Goal: Entertainment & Leisure: Consume media (video, audio)

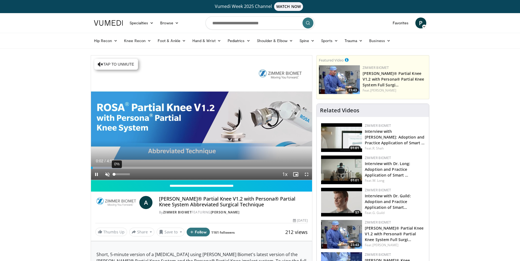
click at [114, 175] on div "Volume Level" at bounding box center [114, 174] width 0 height 2
click at [108, 176] on span "Video Player" at bounding box center [107, 174] width 11 height 11
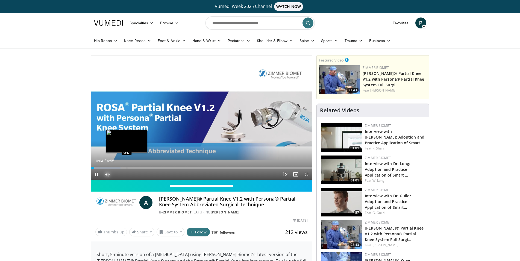
click at [127, 168] on div "Progress Bar" at bounding box center [127, 168] width 1 height 2
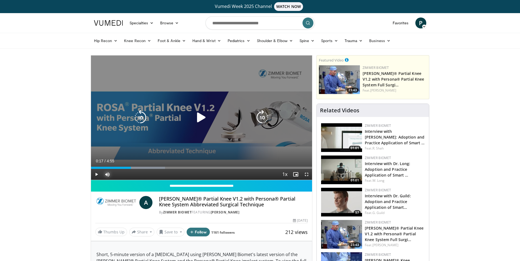
drag, startPoint x: 104, startPoint y: 166, endPoint x: 99, endPoint y: 168, distance: 5.6
click at [104, 166] on div "Loaded : 33.58% 0:53 0:17" at bounding box center [201, 166] width 221 height 5
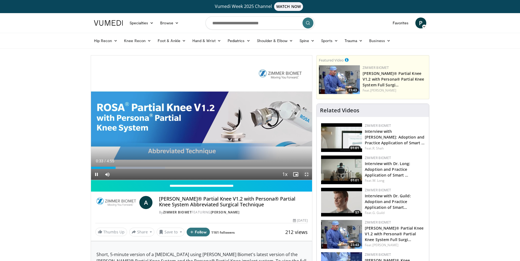
click at [306, 173] on span "Video Player" at bounding box center [306, 174] width 11 height 11
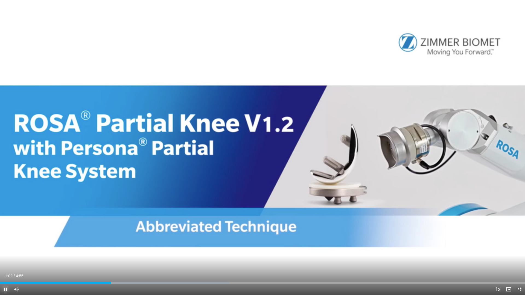
click at [3, 261] on span "Video Player" at bounding box center [5, 289] width 11 height 11
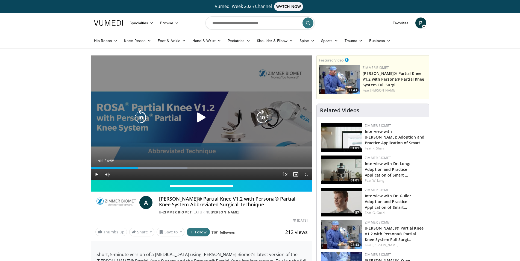
click at [200, 117] on icon "Video Player" at bounding box center [201, 117] width 15 height 15
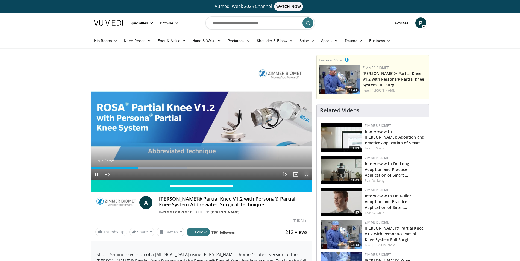
click at [308, 173] on span "Video Player" at bounding box center [306, 174] width 11 height 11
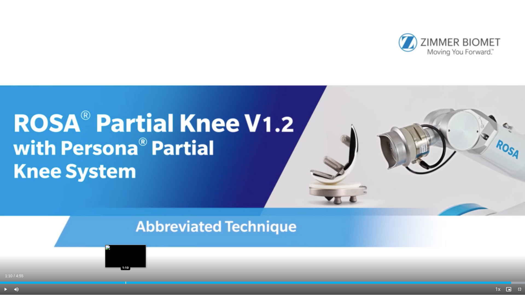
click at [125, 261] on div "Loaded : 100.00% 1:10 1:10" at bounding box center [262, 283] width 525 height 2
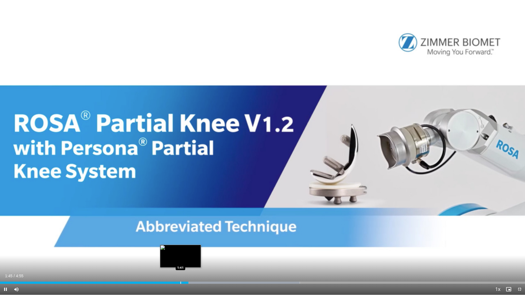
click at [180, 261] on div "Loaded : 57.11% 1:45 1:41" at bounding box center [262, 283] width 525 height 2
click at [177, 261] on div "Progress Bar" at bounding box center [177, 283] width 1 height 2
click at [170, 261] on div "Progress Bar" at bounding box center [170, 283] width 1 height 2
click at [161, 261] on video-js "**********" at bounding box center [262, 147] width 525 height 295
click at [166, 261] on div "Progress Bar" at bounding box center [166, 283] width 1 height 2
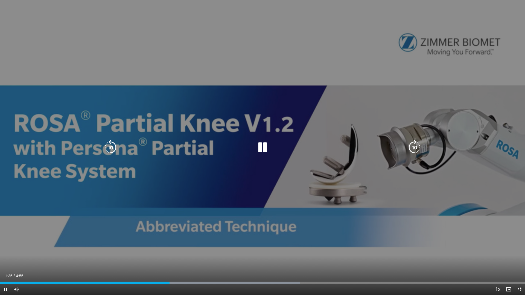
drag, startPoint x: 266, startPoint y: 144, endPoint x: 265, endPoint y: 150, distance: 5.6
click at [266, 144] on icon "Video Player" at bounding box center [262, 147] width 15 height 15
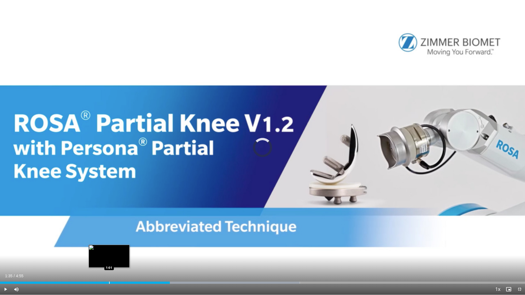
click at [109, 261] on div "Loaded : 57.11% 1:35 1:01" at bounding box center [262, 281] width 525 height 5
click at [115, 261] on div "Loaded : 43.66% 1:01 1:04" at bounding box center [262, 281] width 525 height 5
click at [112, 261] on div "Progress Bar" at bounding box center [112, 283] width 1 height 2
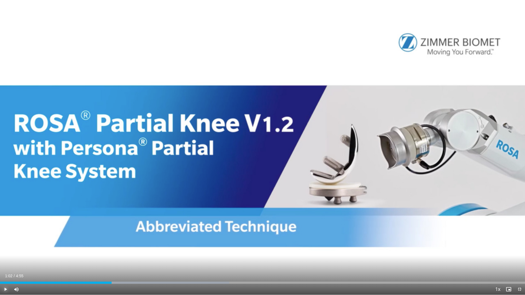
click at [5, 261] on span "Video Player" at bounding box center [5, 289] width 11 height 11
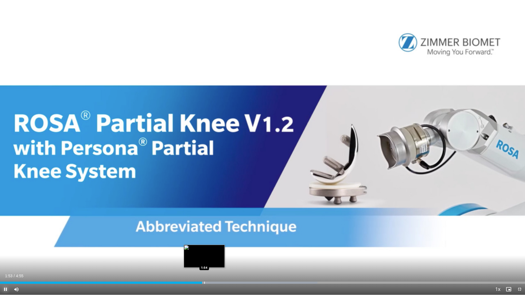
click at [204, 261] on div "Loaded : 60.47% 1:53 1:54" at bounding box center [262, 281] width 525 height 5
click at [222, 261] on div "Progress Bar" at bounding box center [222, 283] width 1 height 2
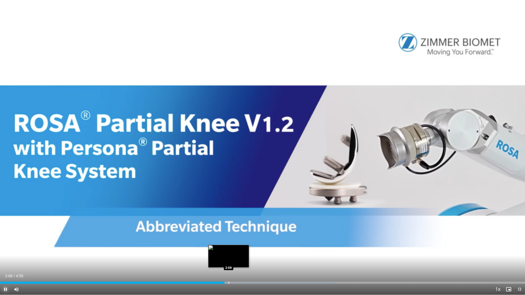
click at [229, 261] on div "Progress Bar" at bounding box center [228, 283] width 1 height 2
click at [244, 261] on div "Progress Bar" at bounding box center [244, 283] width 1 height 2
click at [3, 261] on span "Video Player" at bounding box center [5, 289] width 11 height 11
click at [5, 261] on span "Video Player" at bounding box center [5, 289] width 11 height 11
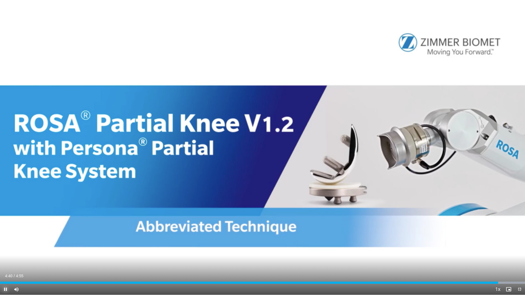
click at [5, 261] on span "Video Player" at bounding box center [5, 289] width 11 height 11
